Goal: Transaction & Acquisition: Purchase product/service

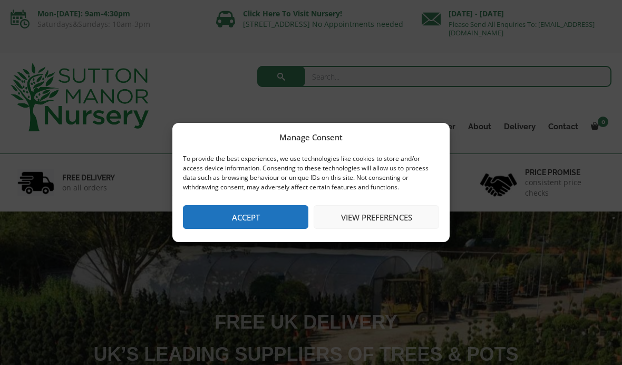
click at [230, 223] on button "Accept" at bounding box center [245, 217] width 125 height 24
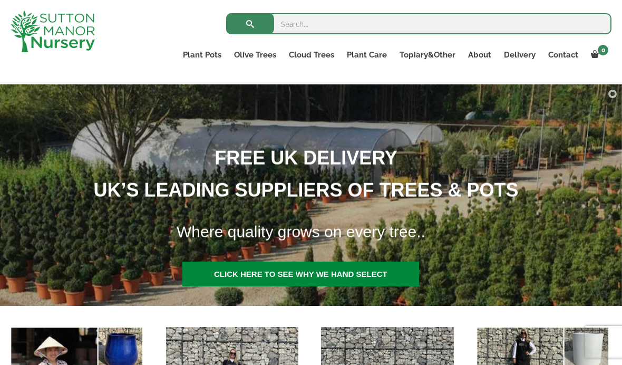
scroll to position [127, 0]
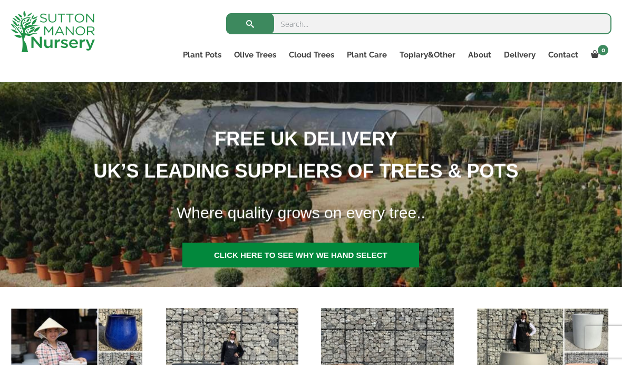
click at [537, 229] on img at bounding box center [310, 175] width 865 height 221
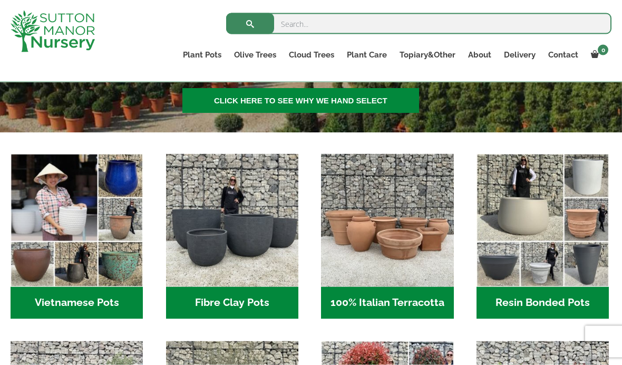
scroll to position [282, 0]
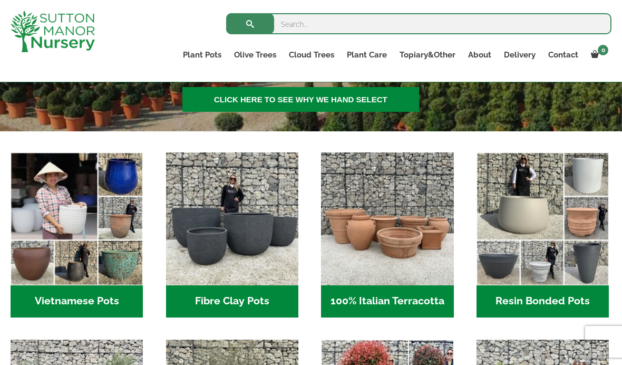
click at [528, 213] on img "Visit product category Resin Bonded Pots" at bounding box center [542, 218] width 132 height 132
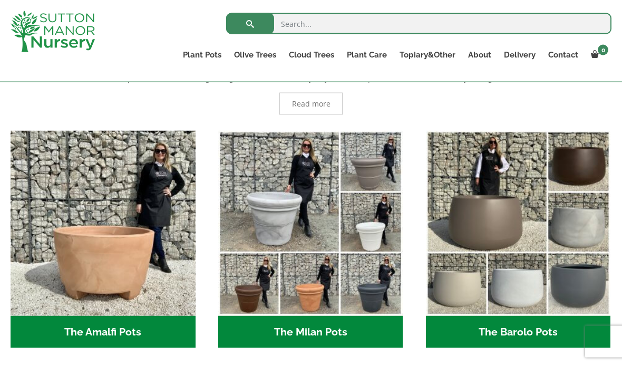
scroll to position [241, 0]
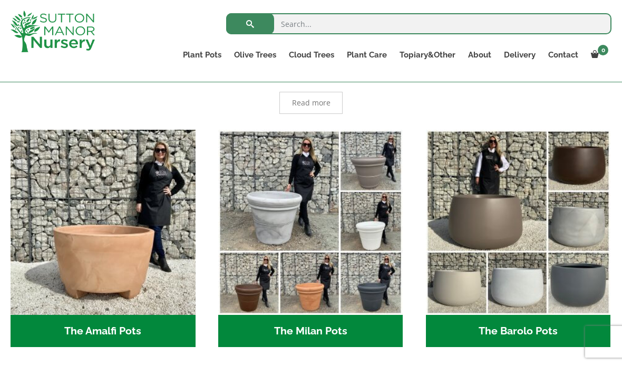
click at [576, 226] on img "Visit product category The Barolo Pots" at bounding box center [518, 222] width 185 height 185
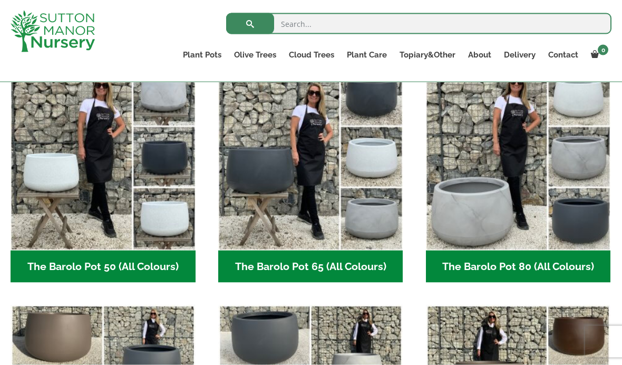
scroll to position [295, 0]
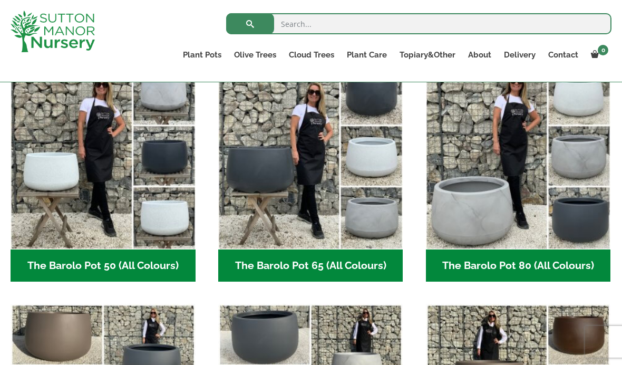
click at [474, 210] on img "Visit product category The Barolo Pot 80 (All Colours)" at bounding box center [518, 156] width 185 height 185
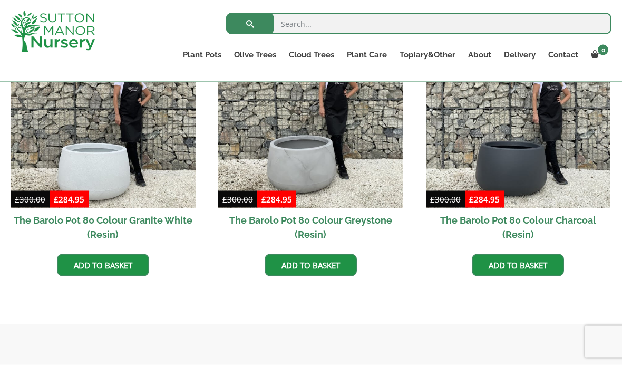
scroll to position [604, 0]
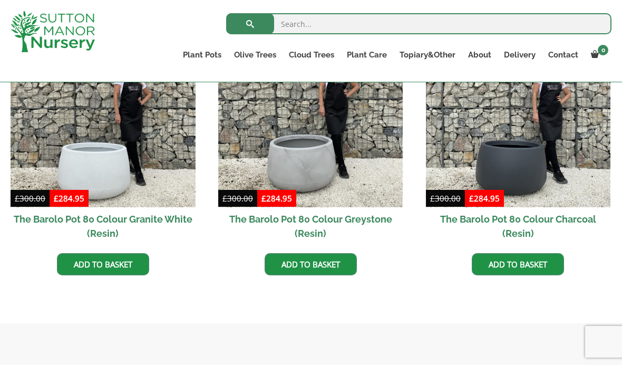
click at [311, 168] on img at bounding box center [310, 115] width 185 height 185
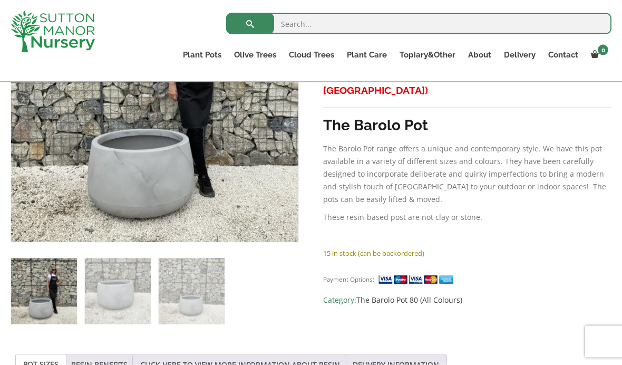
scroll to position [294, 0]
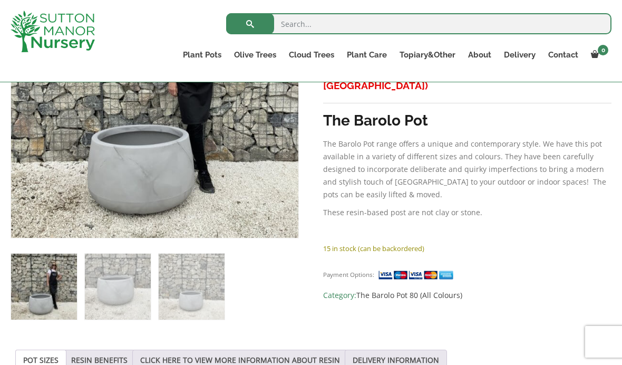
click at [337, 289] on span "Category: The Barolo Pot 80 (All Colours)" at bounding box center [467, 295] width 288 height 13
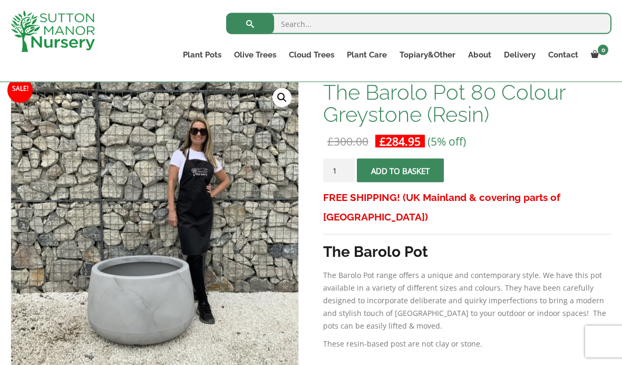
scroll to position [163, 0]
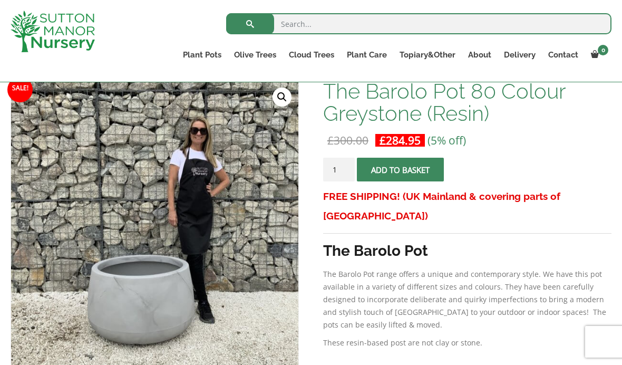
click at [387, 172] on button "Add to basket" at bounding box center [400, 170] width 87 height 24
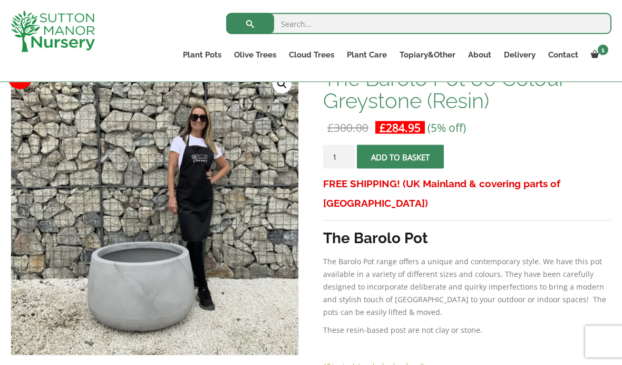
scroll to position [229, 0]
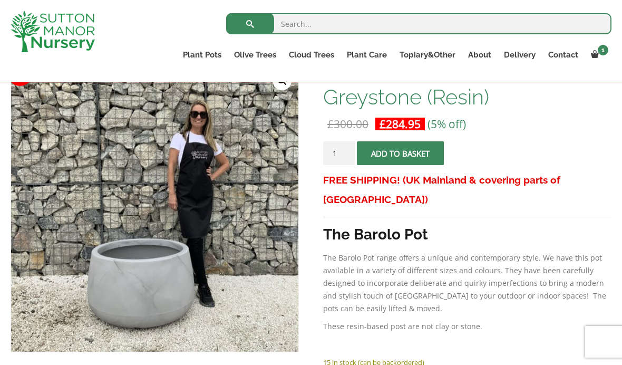
click at [396, 155] on button "Add to basket" at bounding box center [400, 153] width 87 height 24
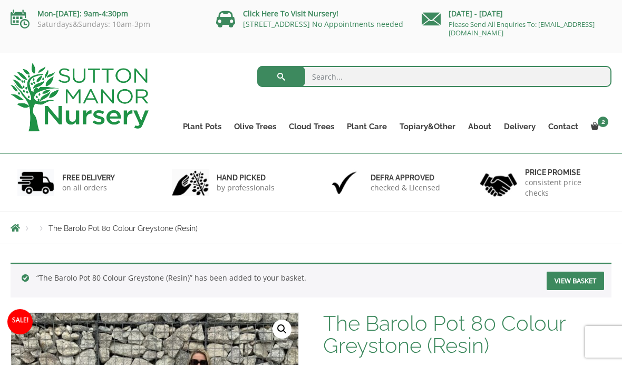
click at [0, 0] on span at bounding box center [0, 0] width 0 height 0
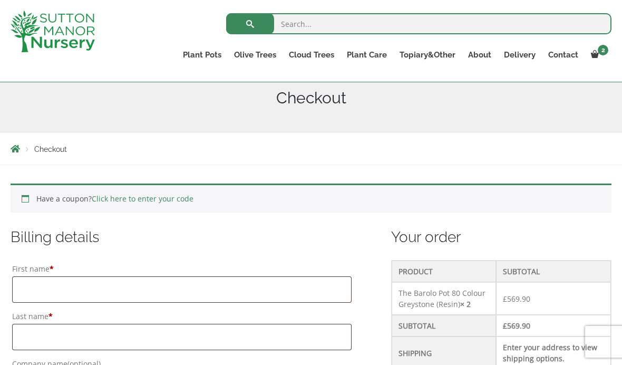
scroll to position [130, 0]
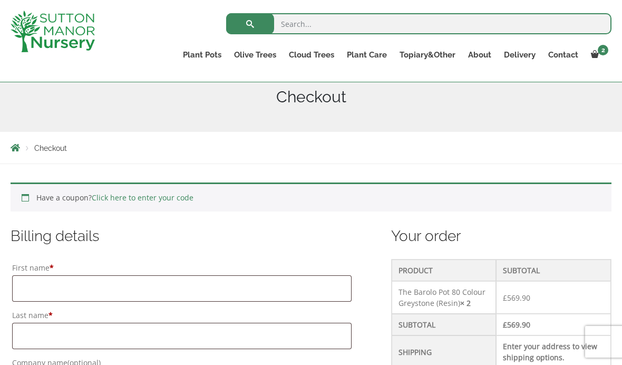
click at [25, 198] on div "Have a coupon? Click here to enter your code" at bounding box center [311, 196] width 601 height 29
click at [133, 194] on link "Click here to enter your code" at bounding box center [143, 197] width 102 height 10
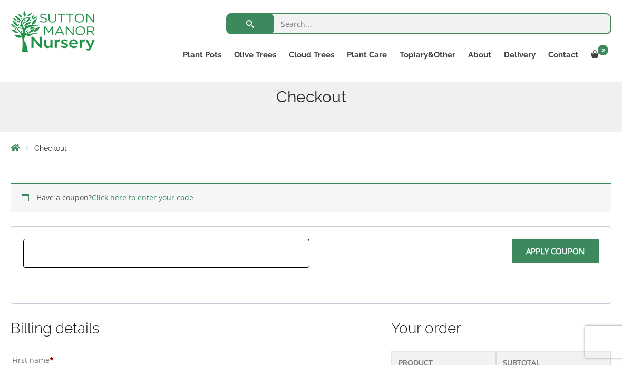
click at [48, 255] on input "text" at bounding box center [166, 253] width 286 height 29
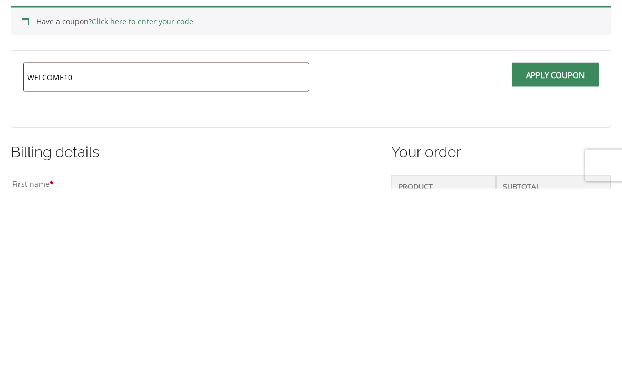
click at [547, 239] on input "Apply coupon" at bounding box center [555, 251] width 87 height 24
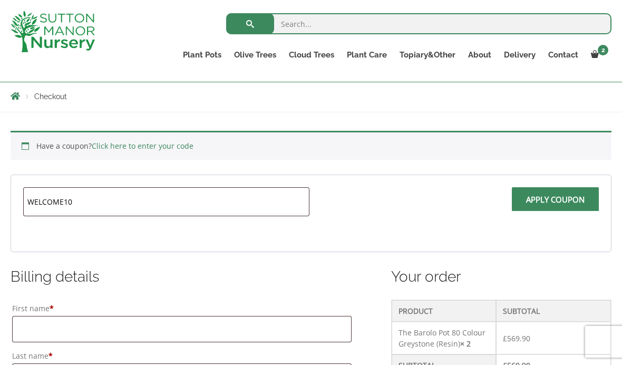
scroll to position [182, 0]
click at [80, 200] on input "WELCOME10" at bounding box center [166, 201] width 286 height 29
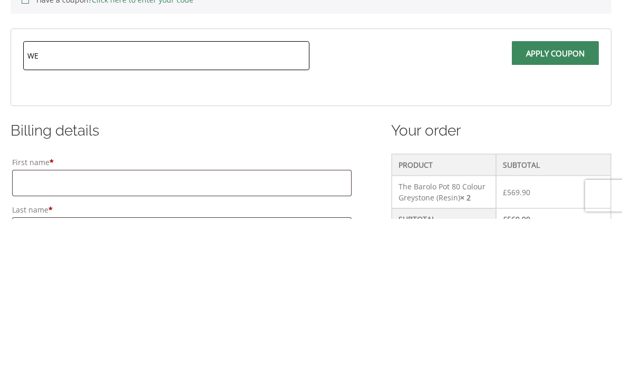
type input "W"
paste input "welcome10"
click at [547, 187] on input "Apply coupon" at bounding box center [555, 199] width 87 height 24
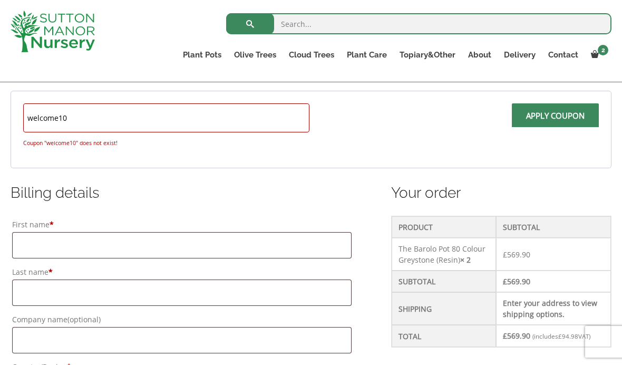
scroll to position [245, 0]
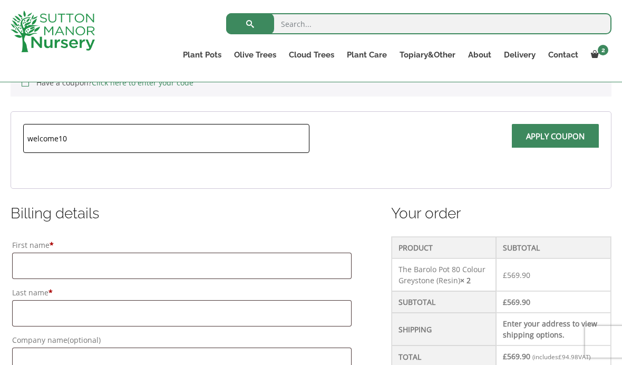
click at [76, 144] on input "welcome10" at bounding box center [166, 138] width 286 height 29
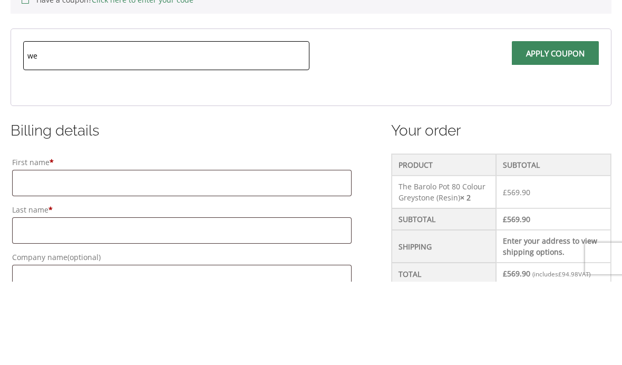
type input "w"
click at [542, 124] on input "Apply coupon" at bounding box center [555, 136] width 87 height 24
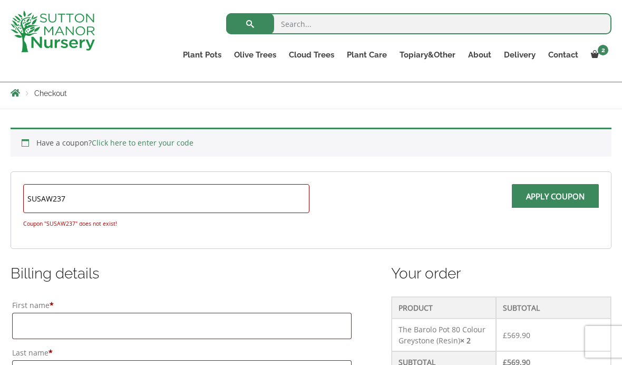
scroll to position [184, 0]
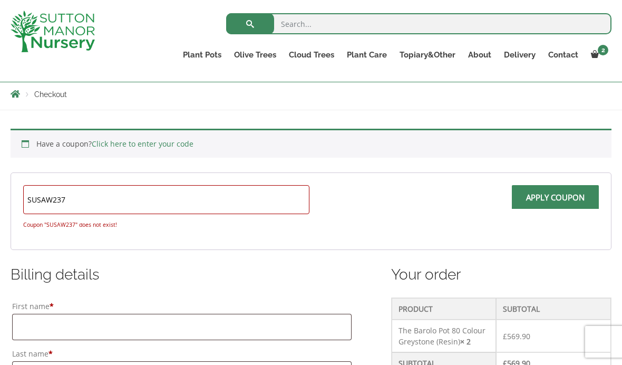
click at [72, 202] on input "SUSAW237" at bounding box center [166, 199] width 286 height 29
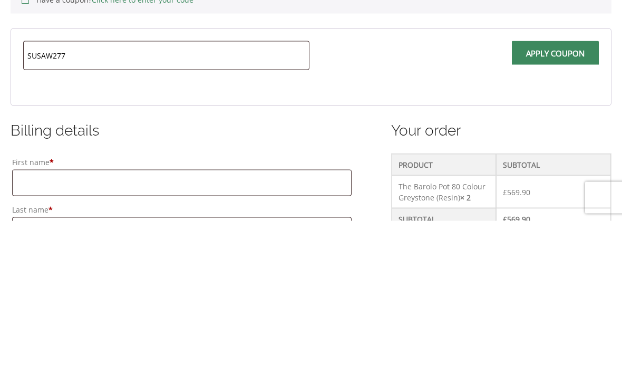
click at [545, 185] on input "Apply coupon" at bounding box center [555, 197] width 87 height 24
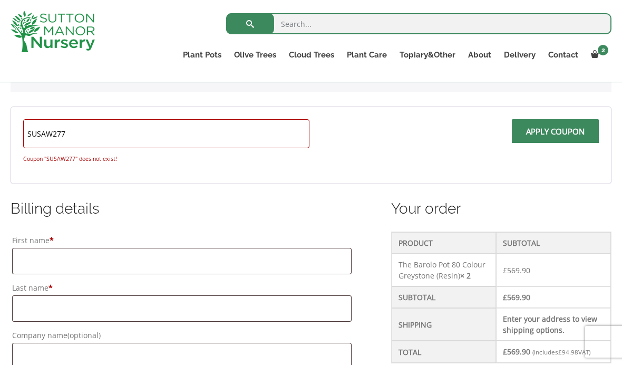
scroll to position [248, 0]
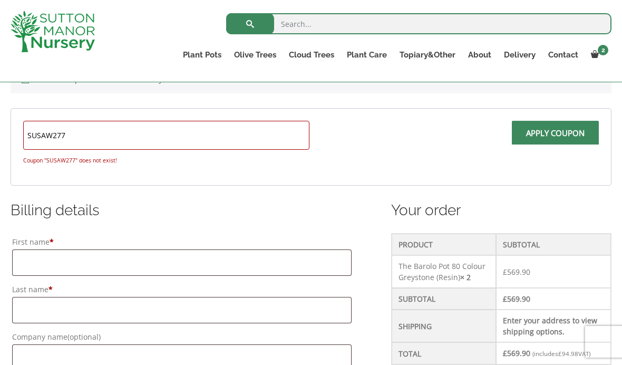
click at [72, 137] on input "SUSAW277" at bounding box center [166, 135] width 286 height 29
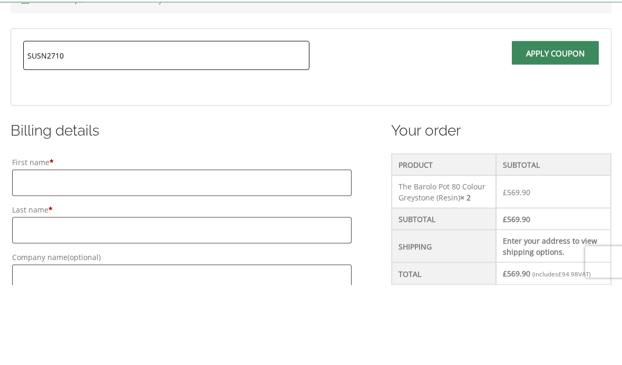
type input "SUSN2710"
click at [540, 121] on input "Apply coupon" at bounding box center [555, 133] width 87 height 24
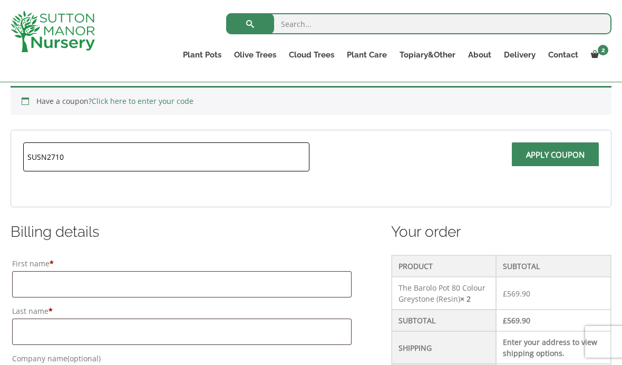
scroll to position [222, 0]
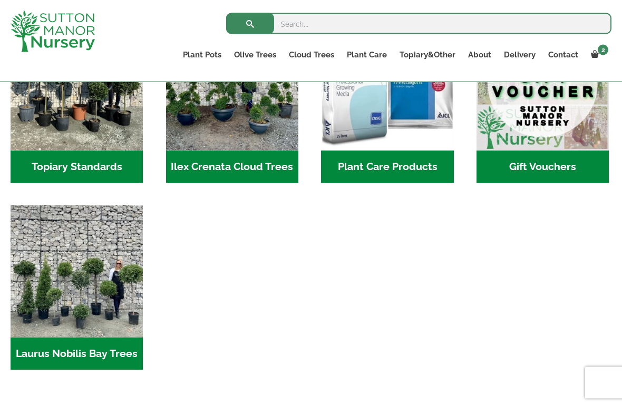
scroll to position [997, 0]
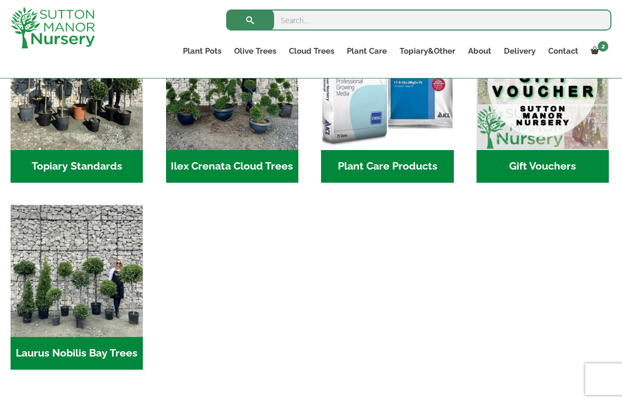
click at [0, 0] on span at bounding box center [0, 0] width 0 height 0
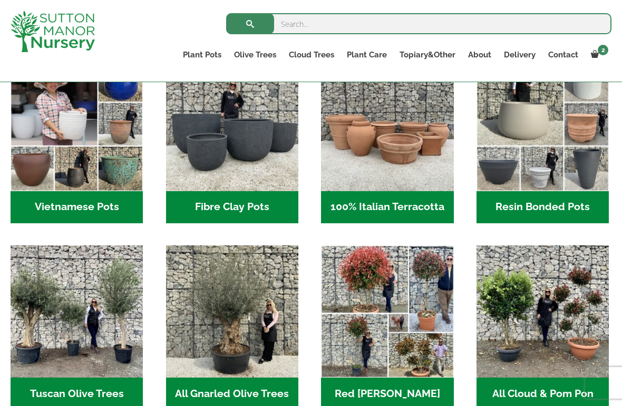
scroll to position [375, 0]
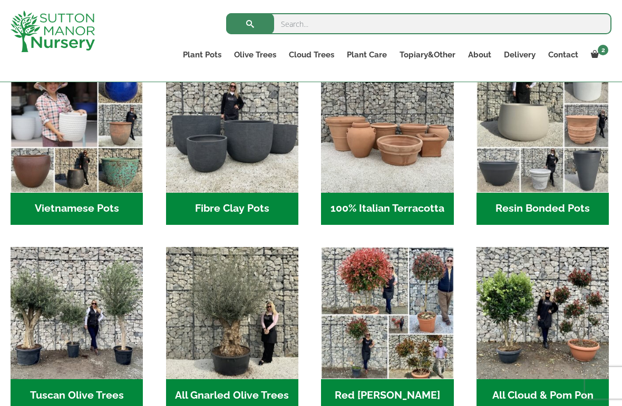
click at [525, 143] on img "Visit product category Resin Bonded Pots" at bounding box center [542, 126] width 132 height 132
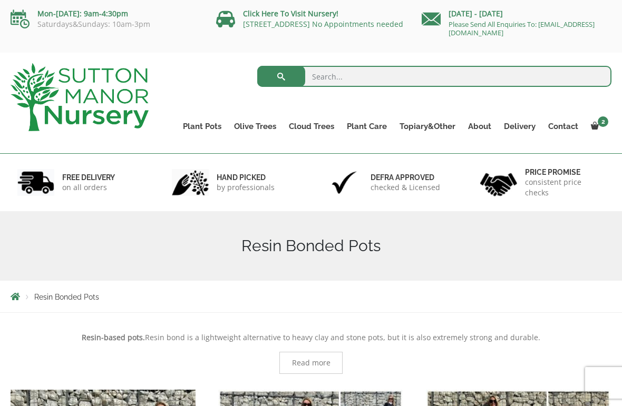
click at [0, 0] on span at bounding box center [0, 0] width 0 height 0
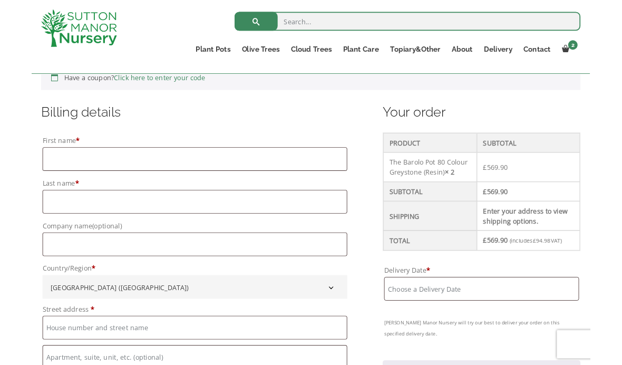
scroll to position [241, 0]
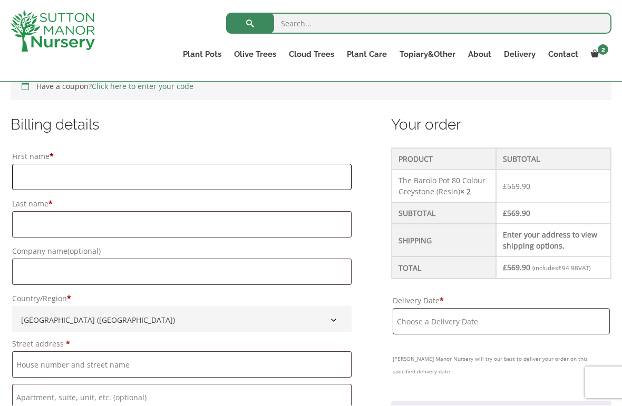
click at [42, 188] on input "First name *" at bounding box center [181, 177] width 339 height 26
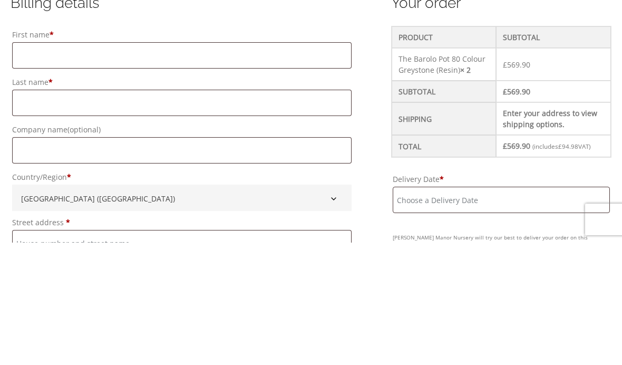
type input "Karen"
type input "de Fraine"
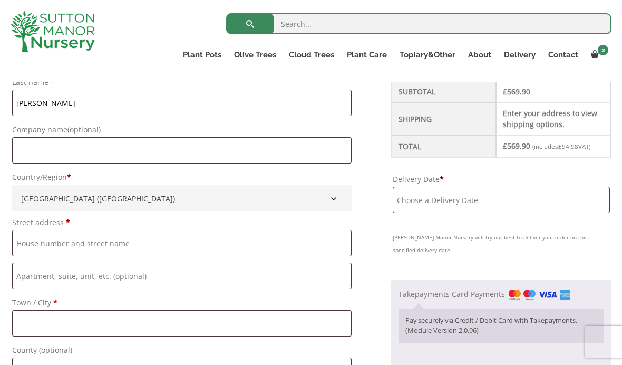
type input "Holly View"
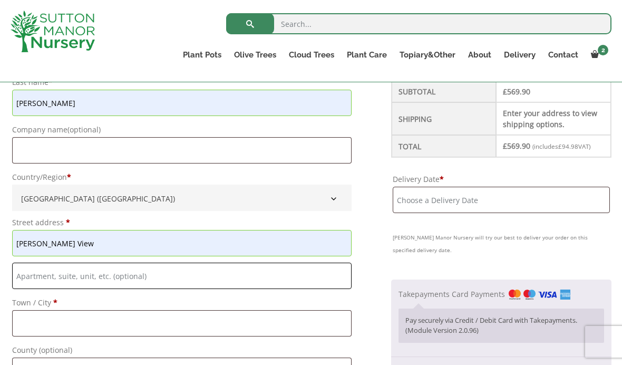
type input "5 Priory Gardens"
type input "Thurgarton"
type input "Nottinghamshire"
type input "NG14 7HQ"
type input "07501973995"
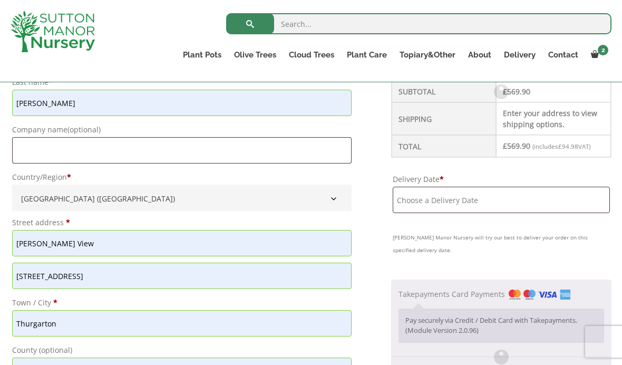
type input "kdefraine@yahoo.co.uk"
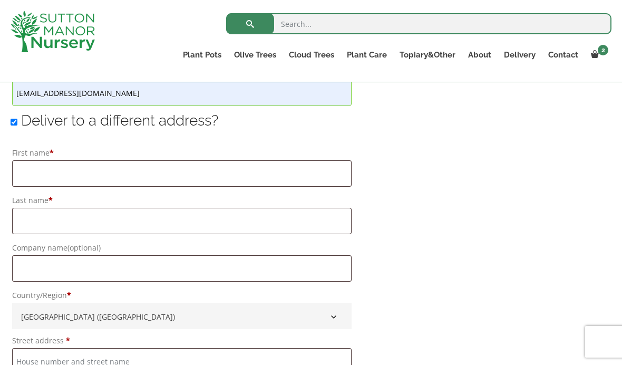
scroll to position [793, 0]
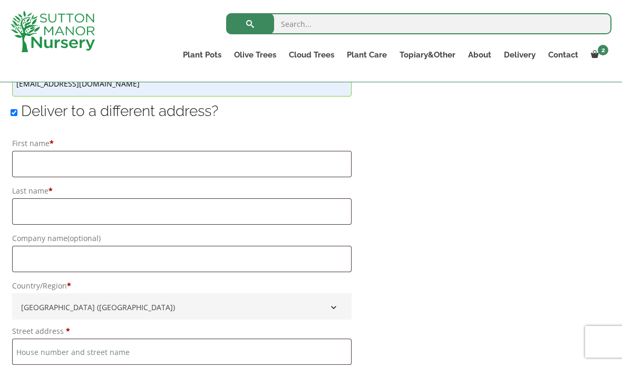
click at [12, 116] on input "Deliver to a different address?" at bounding box center [14, 112] width 7 height 7
checkbox input "false"
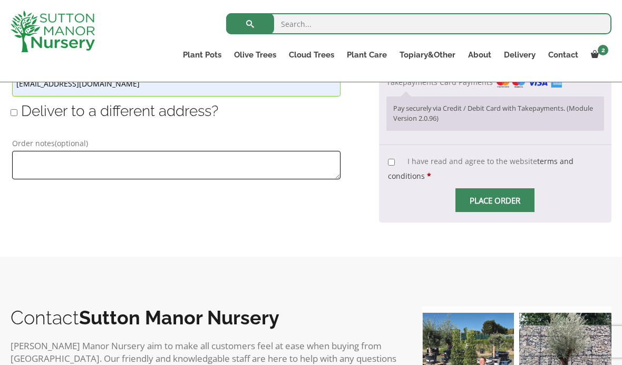
click at [26, 165] on textarea "Order notes (optional)" at bounding box center [176, 165] width 328 height 28
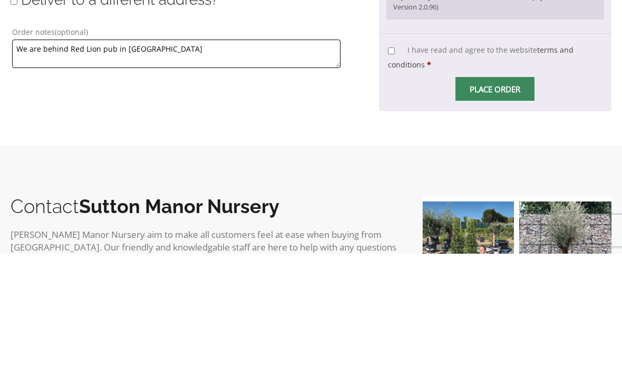
scroll to position [0, 0]
click at [162, 151] on textarea "We are behind Red Lion pub in Thurgrton" at bounding box center [176, 165] width 328 height 28
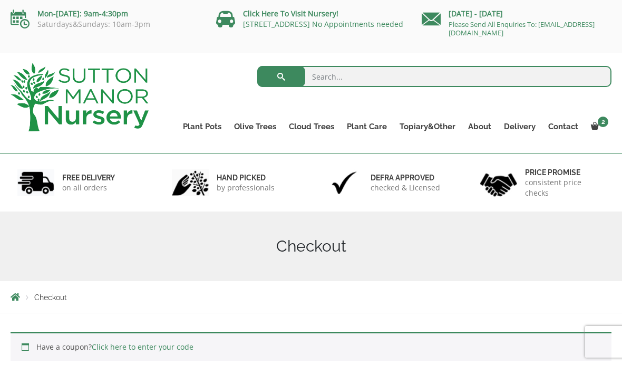
type textarea "We are behind Red Lion pub in Thurgarton. There is a 3.5 tonne weight limit on …"
click at [0, 0] on link "View cart" at bounding box center [0, 0] width 0 height 0
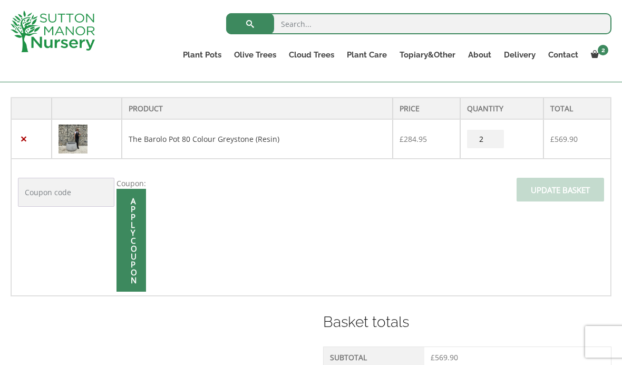
scroll to position [247, 0]
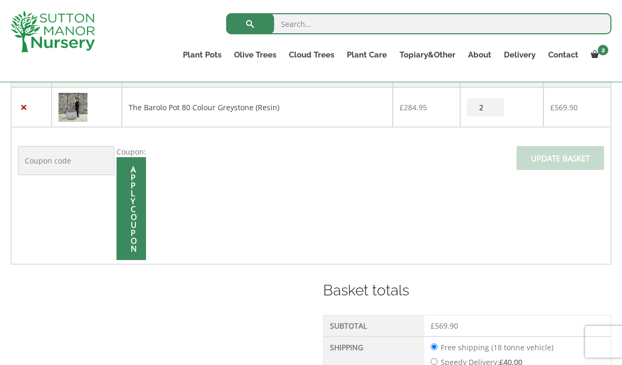
click at [52, 163] on input "Coupon:" at bounding box center [66, 160] width 96 height 29
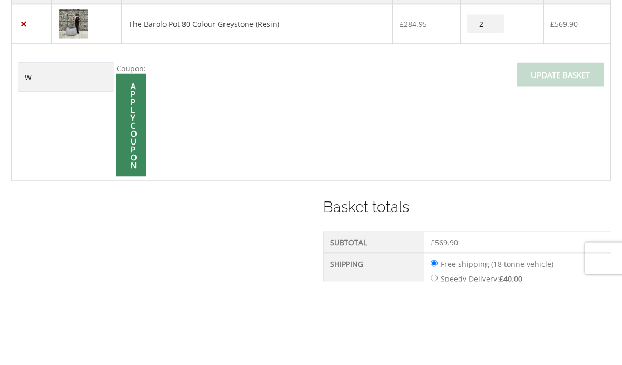
type input "welcome10"
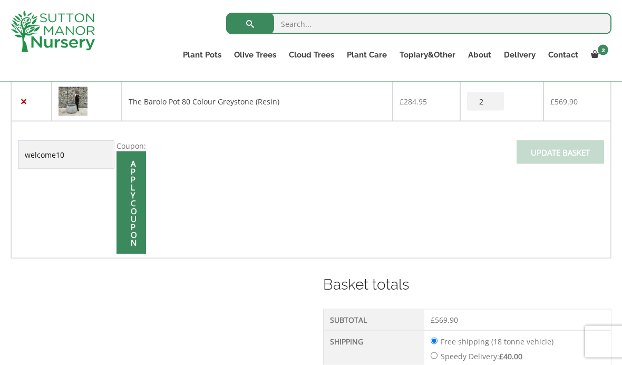
scroll to position [254, 0]
click at [128, 208] on input "Apply coupon" at bounding box center [131, 202] width 30 height 103
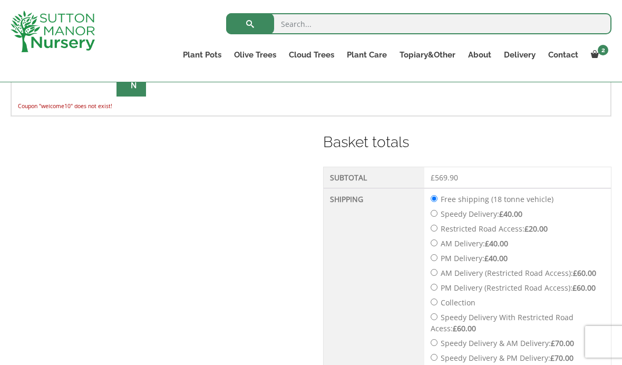
scroll to position [410, 0]
click at [516, 59] on link "Delivery" at bounding box center [520, 54] width 44 height 15
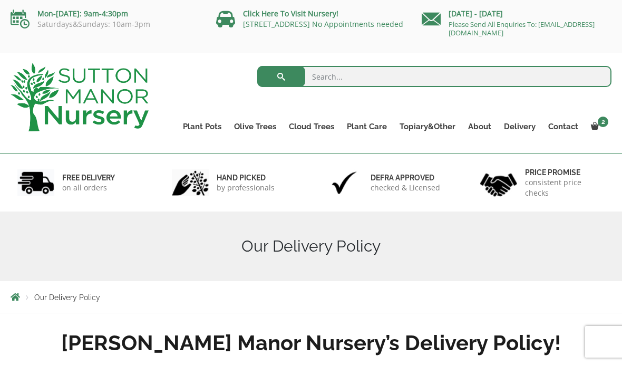
click at [0, 0] on link "View cart" at bounding box center [0, 0] width 0 height 0
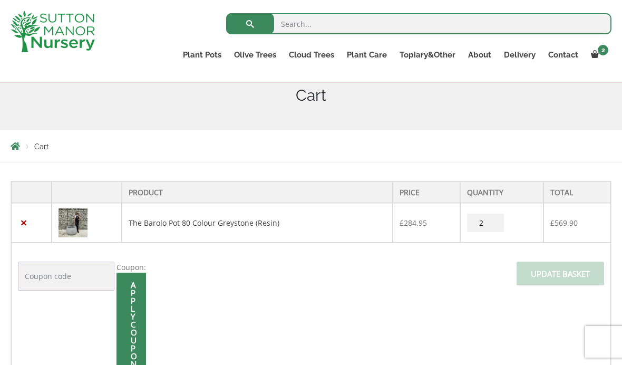
scroll to position [171, 0]
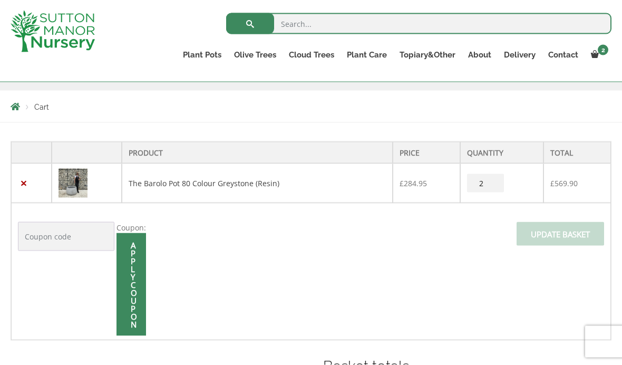
click at [25, 185] on link "×" at bounding box center [23, 183] width 11 height 11
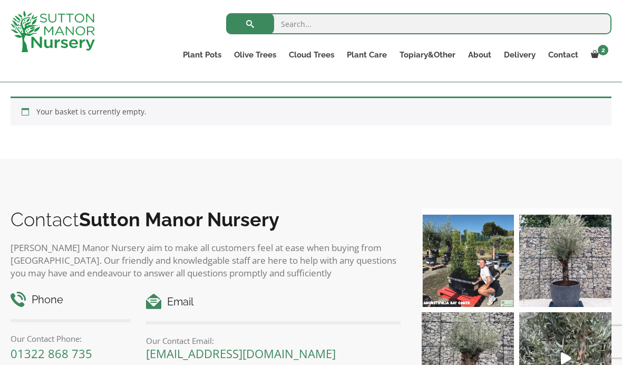
scroll to position [303, 0]
